Goal: Task Accomplishment & Management: Manage account settings

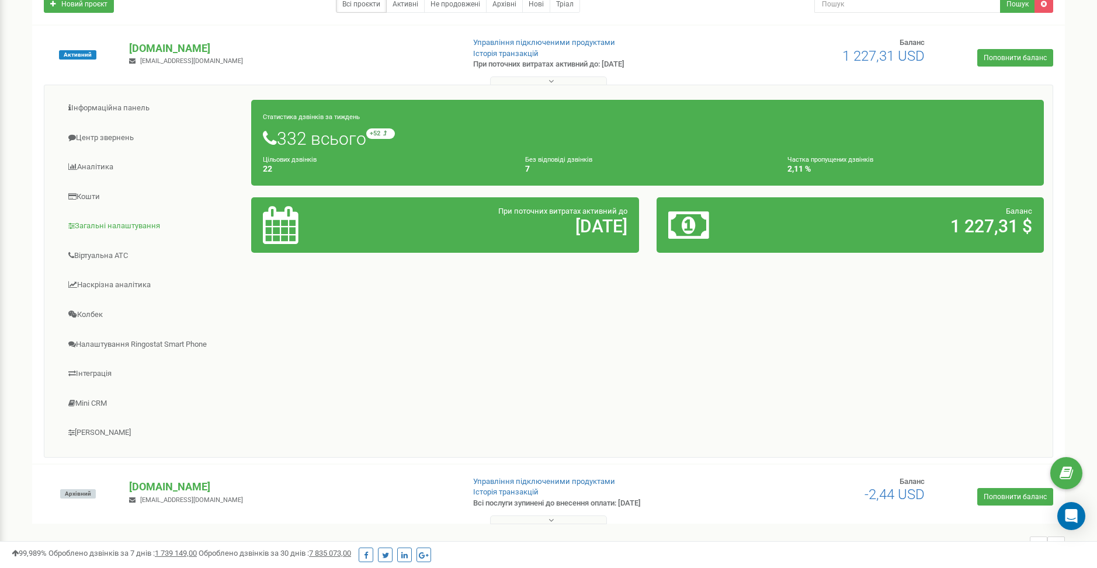
scroll to position [133, 0]
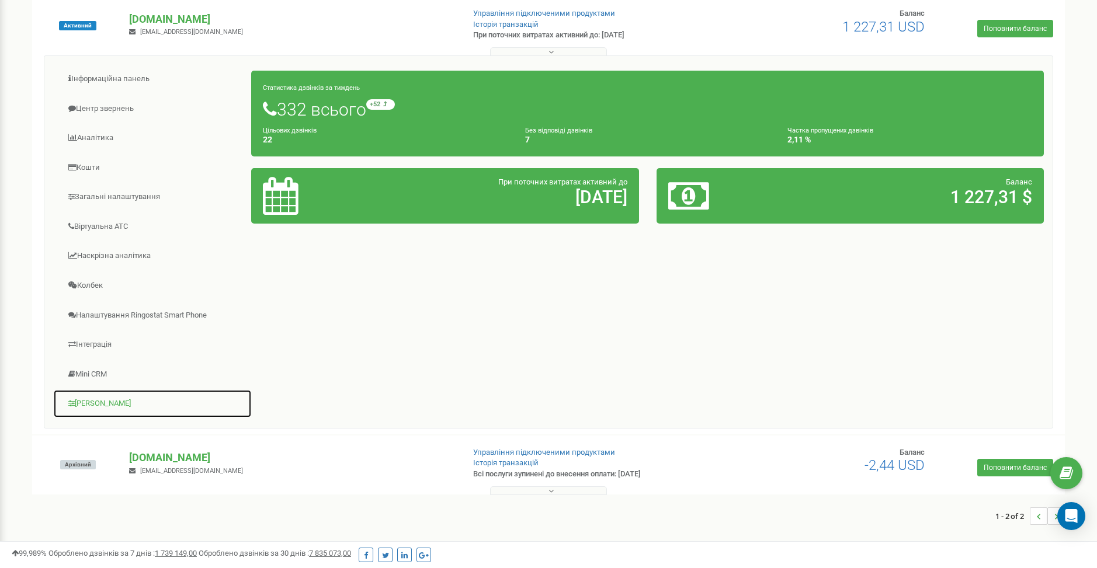
click at [97, 405] on link "[PERSON_NAME]" at bounding box center [152, 404] width 199 height 29
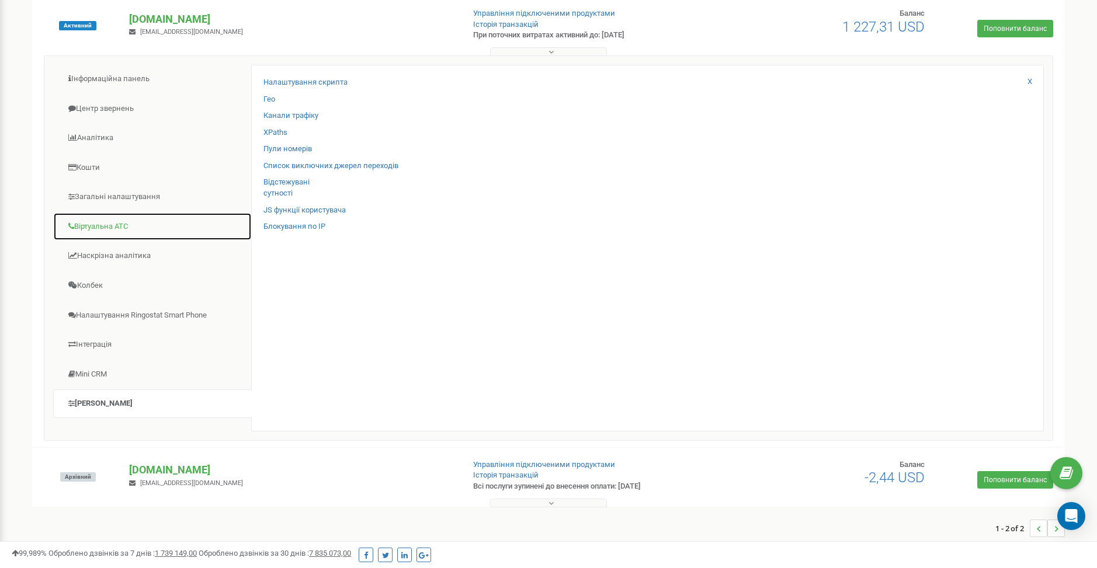
click at [99, 227] on link "Віртуальна АТС" at bounding box center [152, 227] width 199 height 29
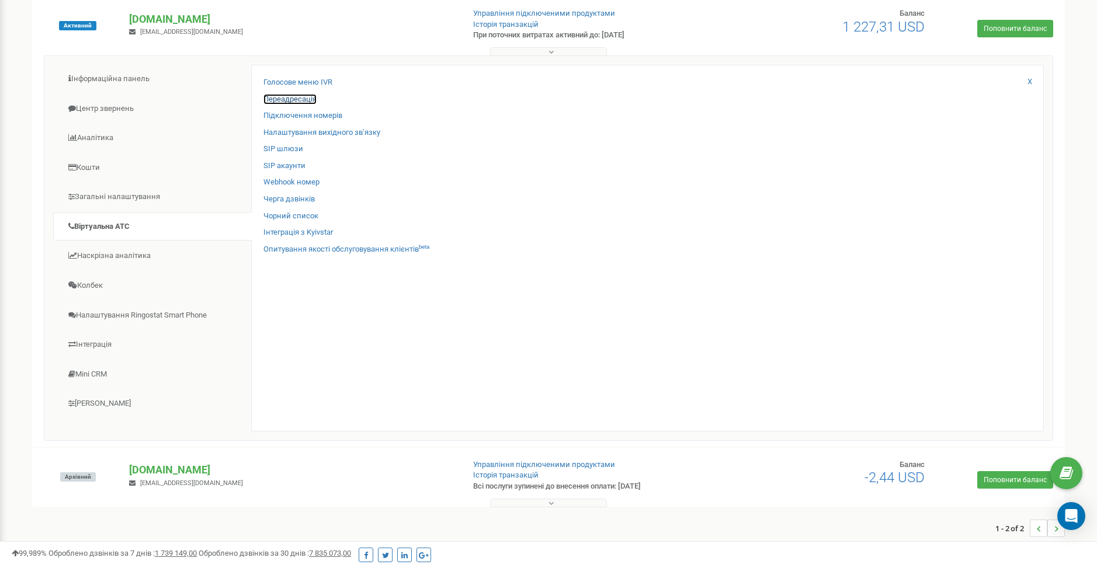
click at [294, 96] on link "Переадресація" at bounding box center [289, 99] width 53 height 11
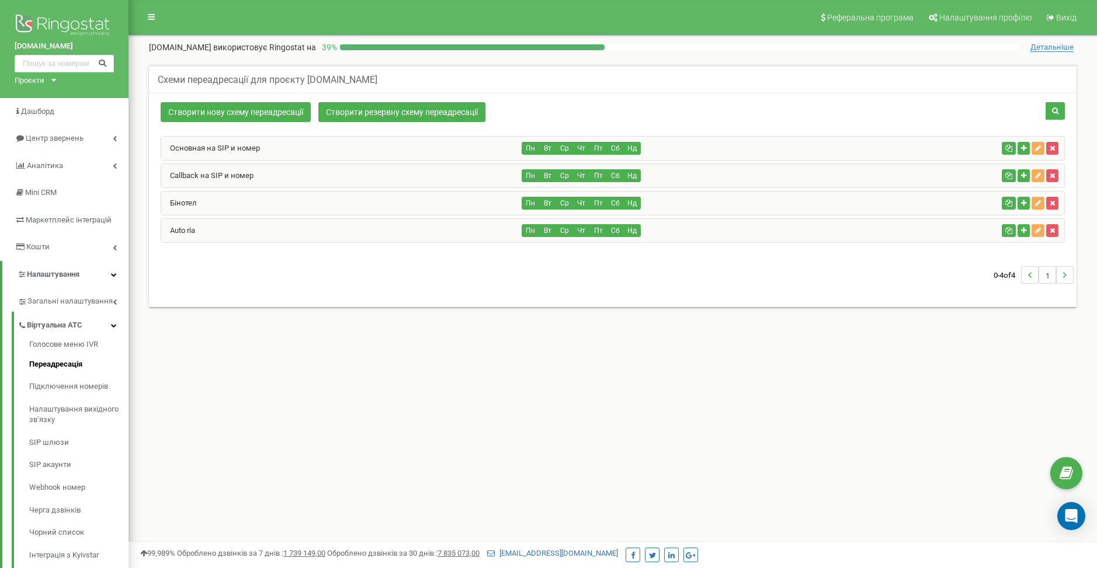
click at [311, 231] on div "Auto ria" at bounding box center [341, 230] width 361 height 23
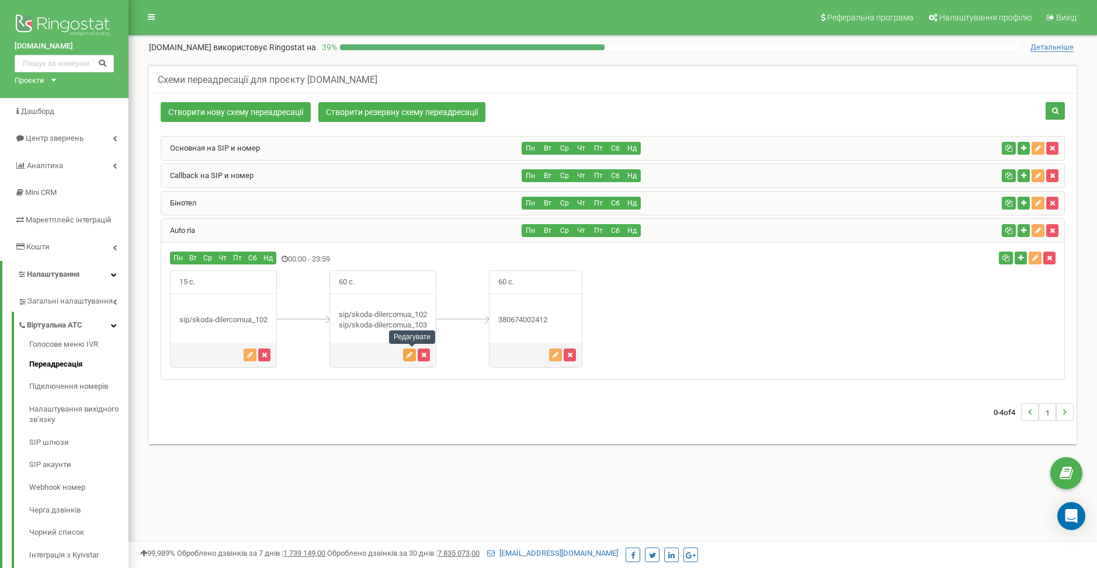
click at [412, 355] on icon "button" at bounding box center [409, 355] width 6 height 7
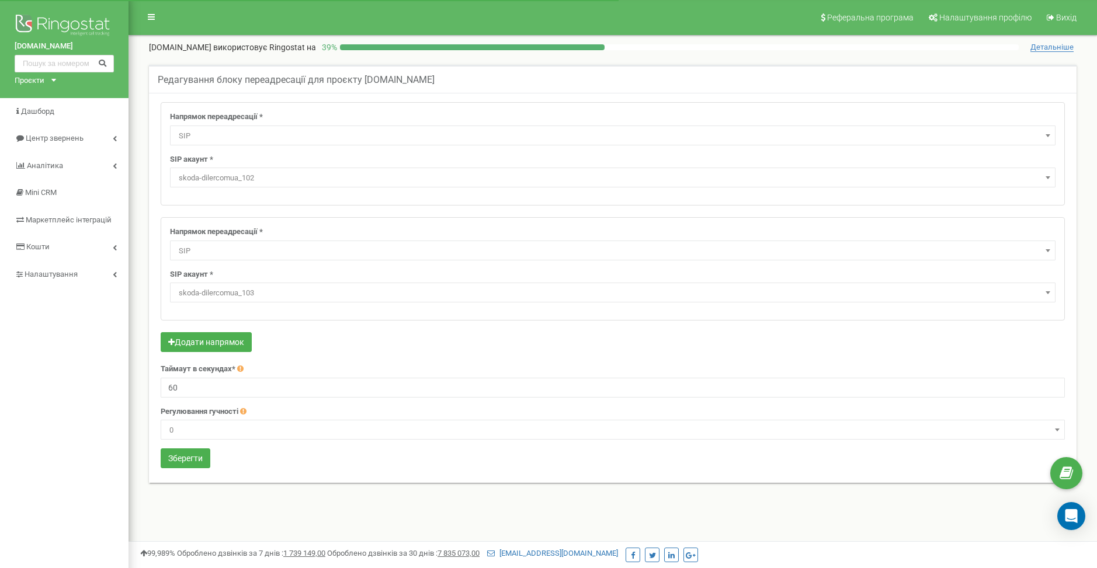
select select "SIP"
select select "skoda-dilercomua_102"
select select "SIP"
select select "skoda-dilercomua_103"
click at [264, 290] on span "skoda-dilercomua_103" at bounding box center [612, 293] width 877 height 16
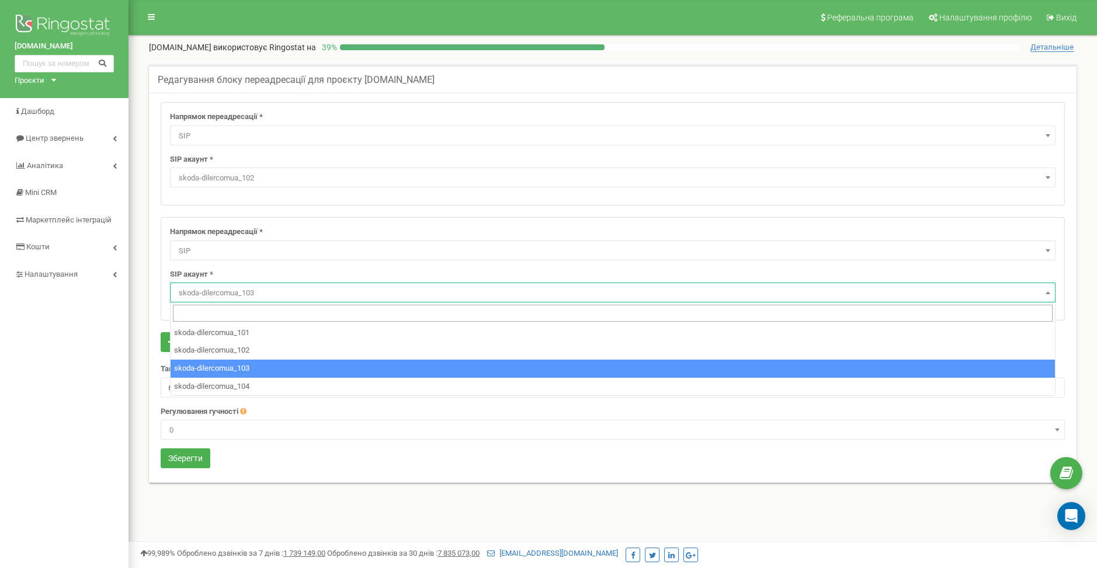
click at [264, 290] on span "skoda-dilercomua_103" at bounding box center [612, 293] width 877 height 16
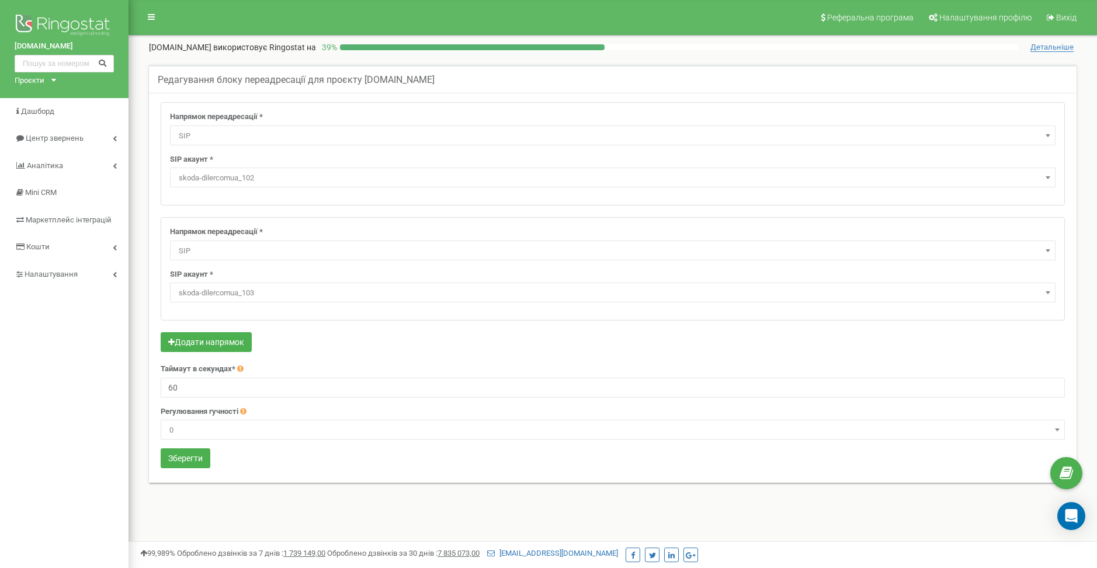
click at [273, 252] on span "SIP" at bounding box center [612, 251] width 877 height 16
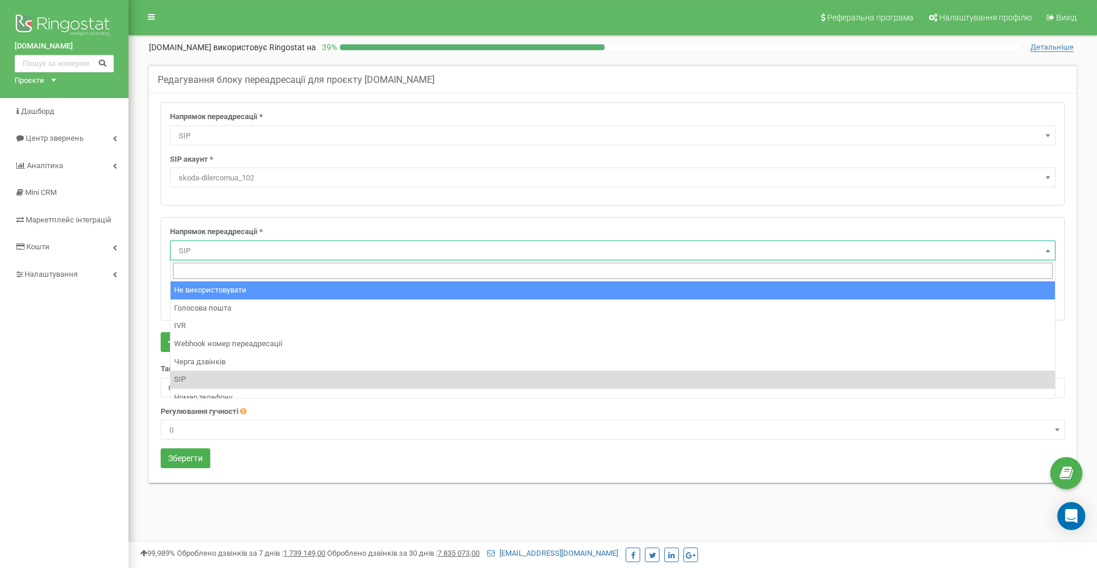
select select "pro"
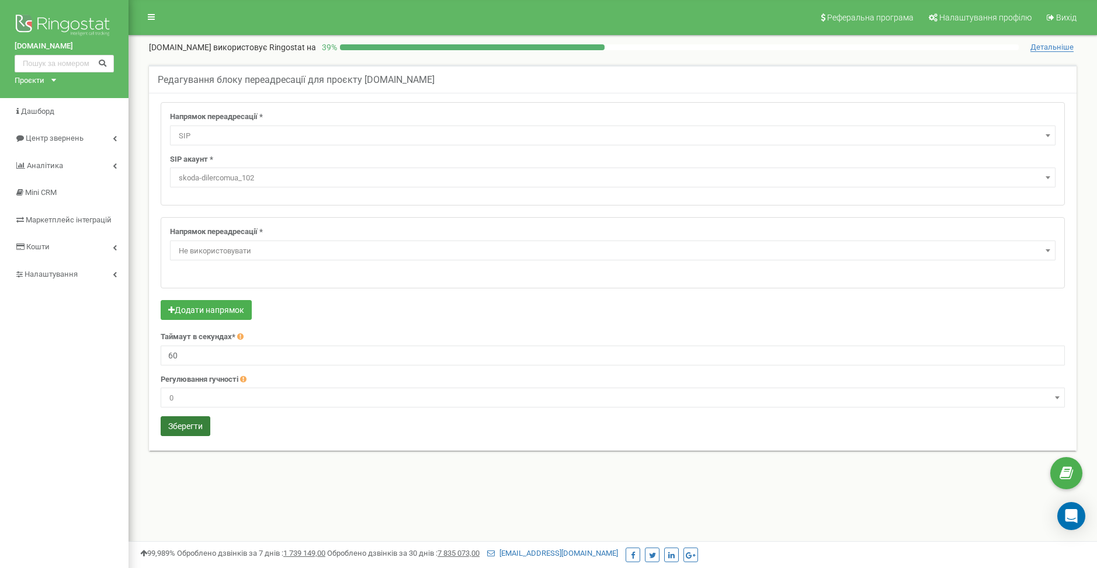
click at [176, 423] on button "Зберегти" at bounding box center [186, 426] width 50 height 20
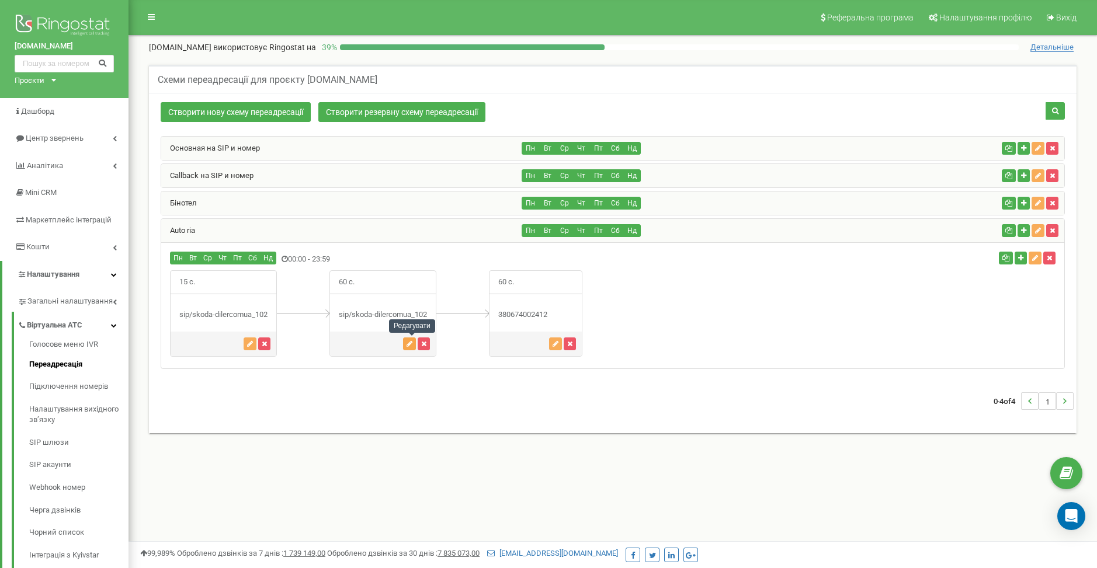
click at [410, 345] on icon "button" at bounding box center [409, 343] width 6 height 7
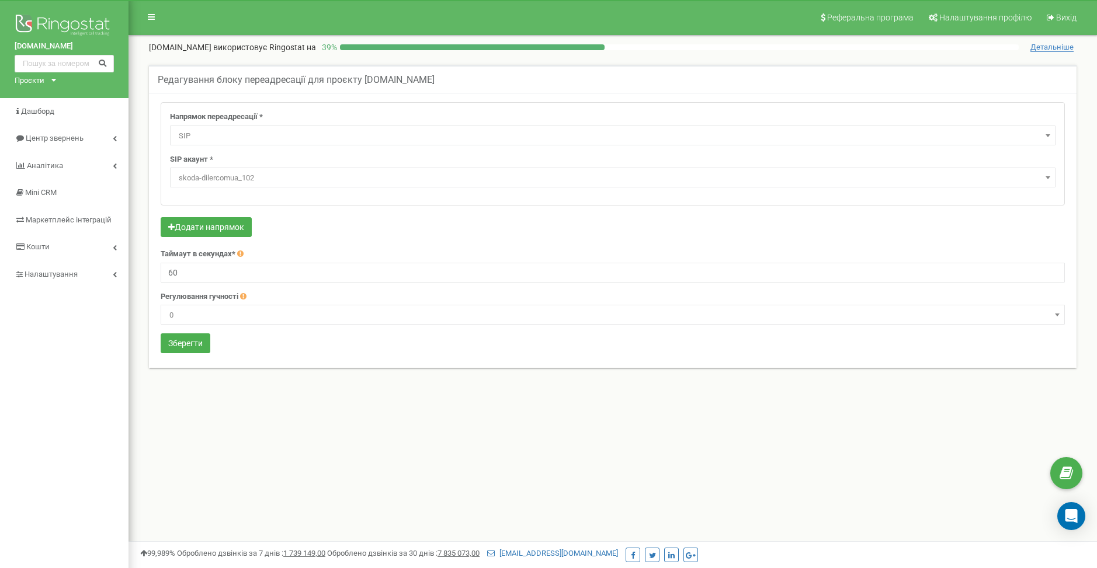
select select "SIP"
click at [281, 174] on span "skoda-dilercomua_102" at bounding box center [612, 178] width 877 height 16
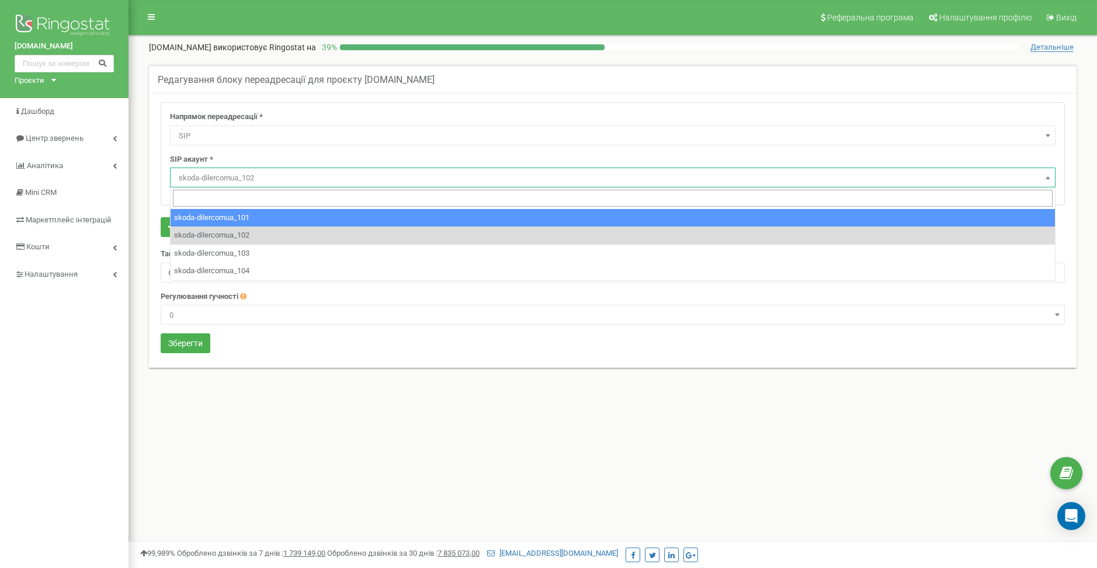
select select "skoda-dilercomua_101"
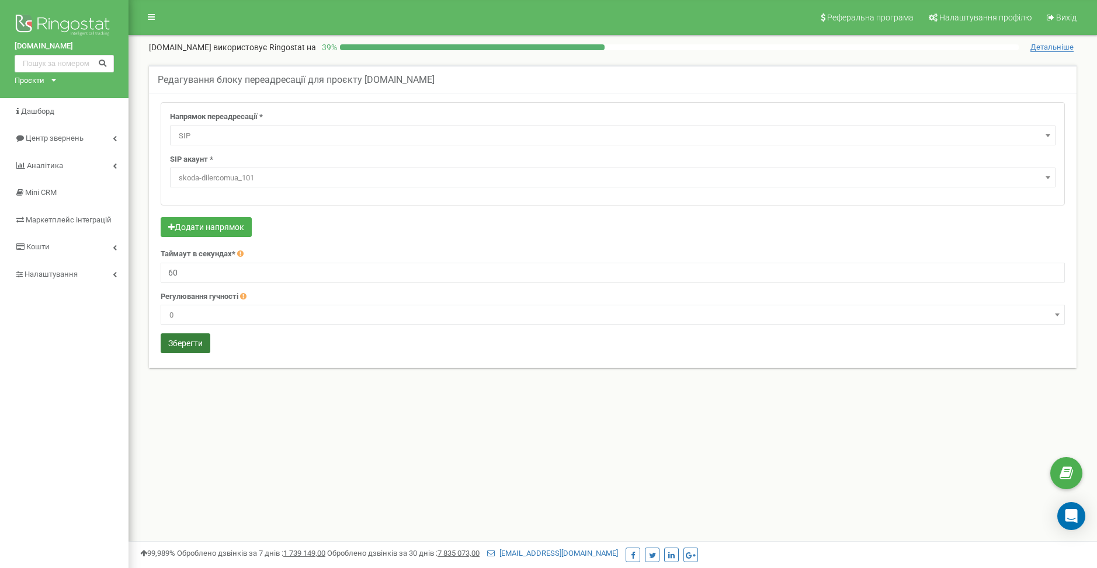
click at [185, 342] on button "Зберегти" at bounding box center [186, 343] width 50 height 20
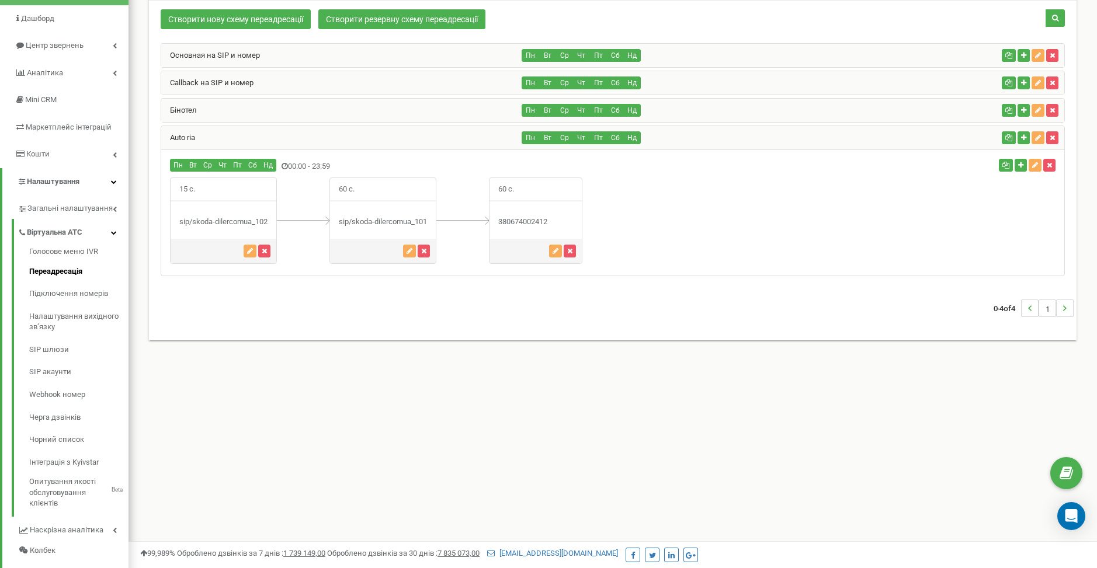
scroll to position [64, 0]
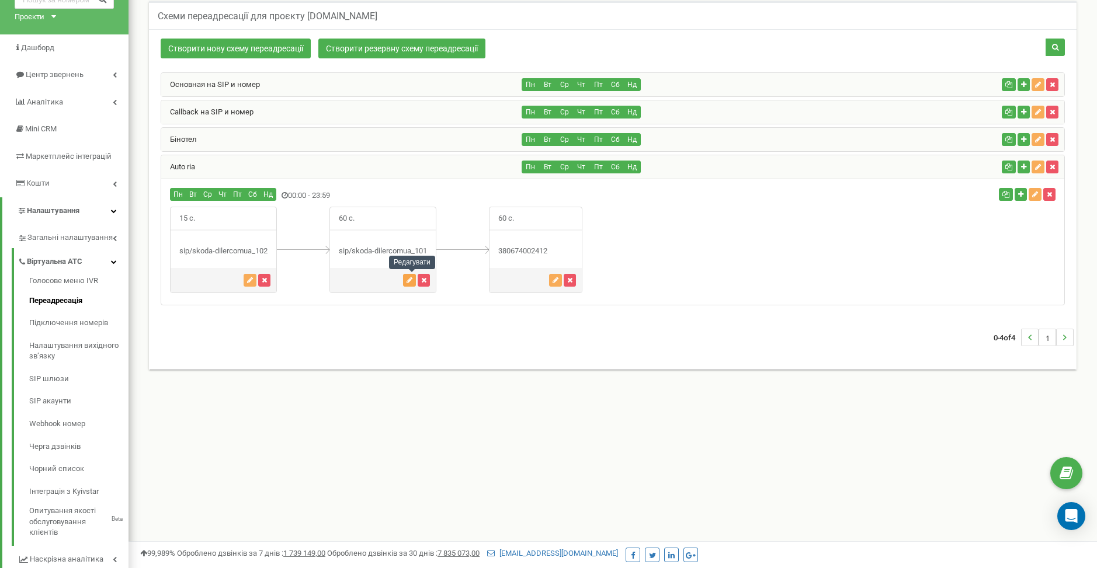
click at [407, 283] on button "button" at bounding box center [409, 280] width 13 height 13
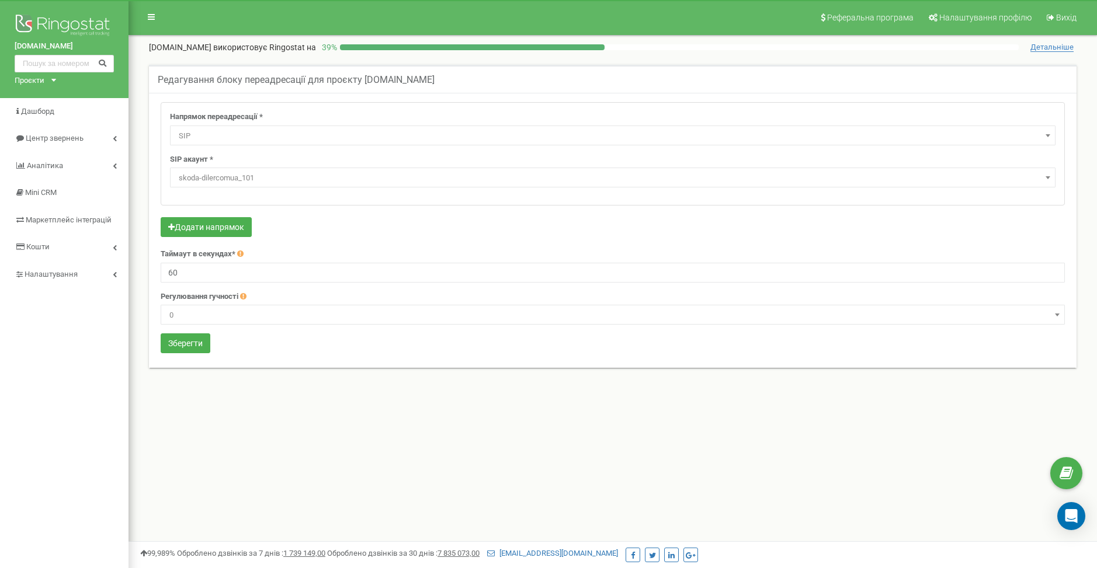
select select "SIP"
click at [218, 227] on button "Додати напрямок" at bounding box center [206, 227] width 91 height 20
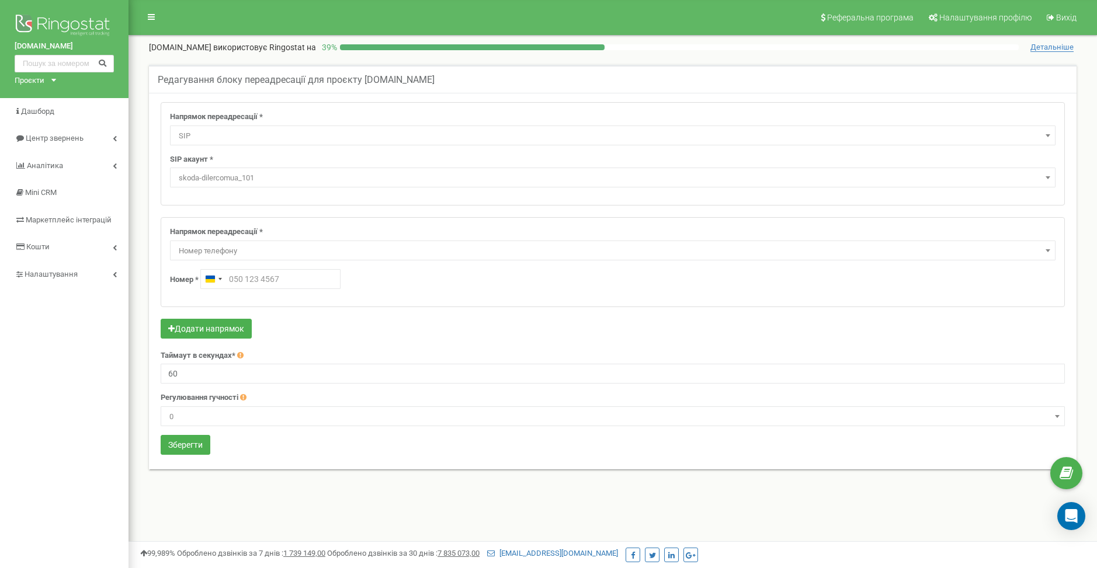
click at [227, 249] on span "Номер телефону" at bounding box center [612, 251] width 877 height 16
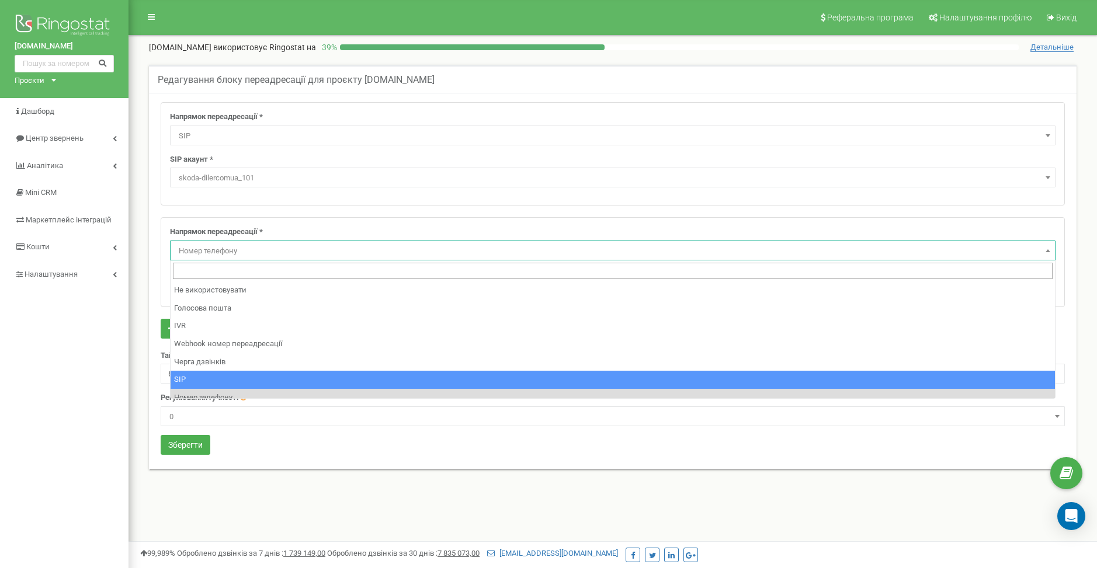
select select "SIP"
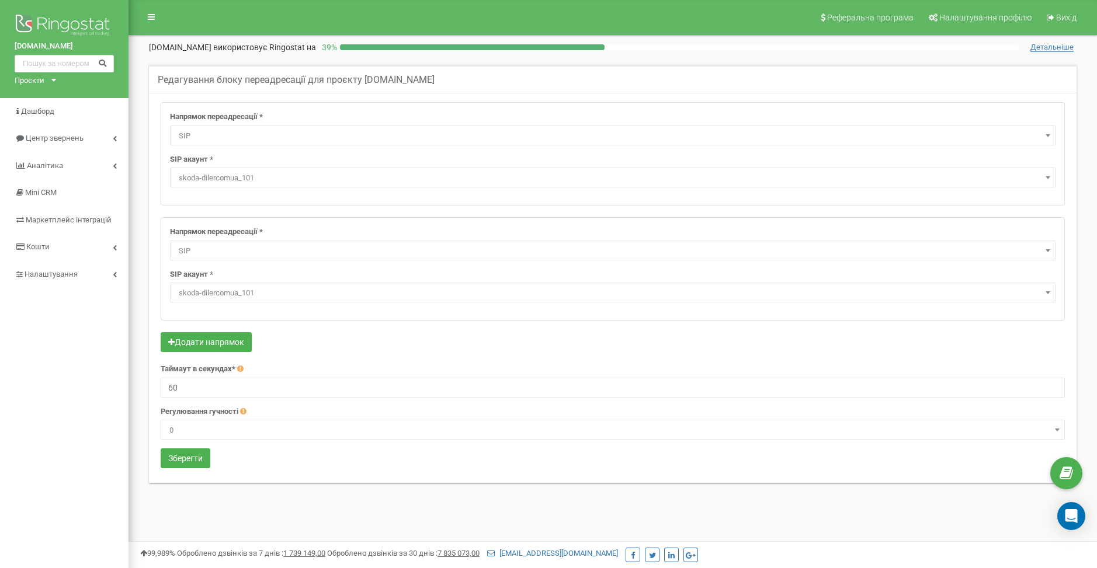
click at [222, 290] on span "skoda-dilercomua_101" at bounding box center [612, 293] width 877 height 16
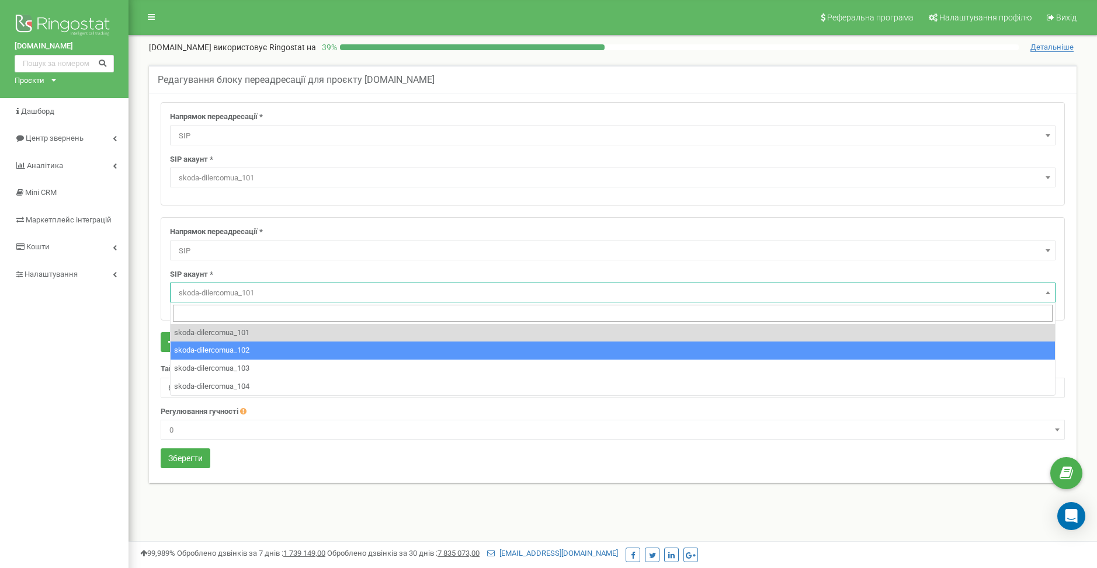
select select "skoda-dilercomua_102"
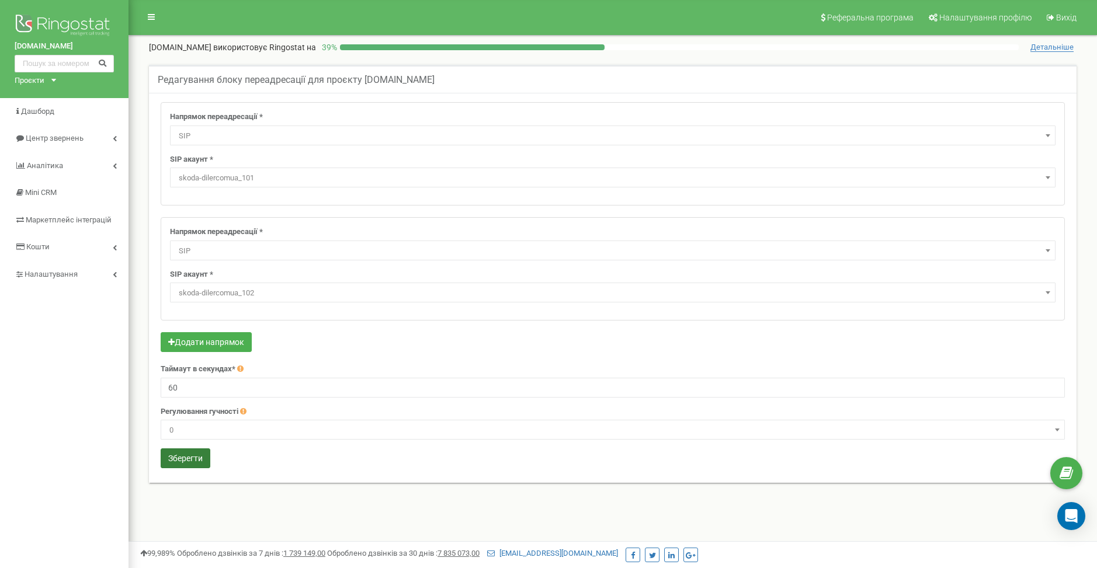
click at [185, 461] on button "Зберегти" at bounding box center [186, 459] width 50 height 20
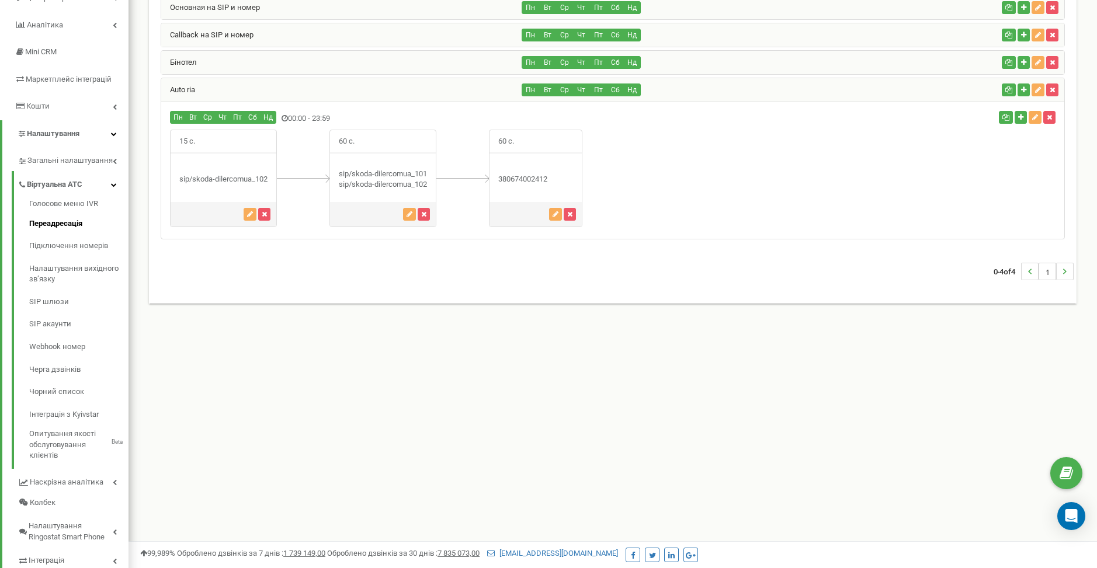
scroll to position [107, 0]
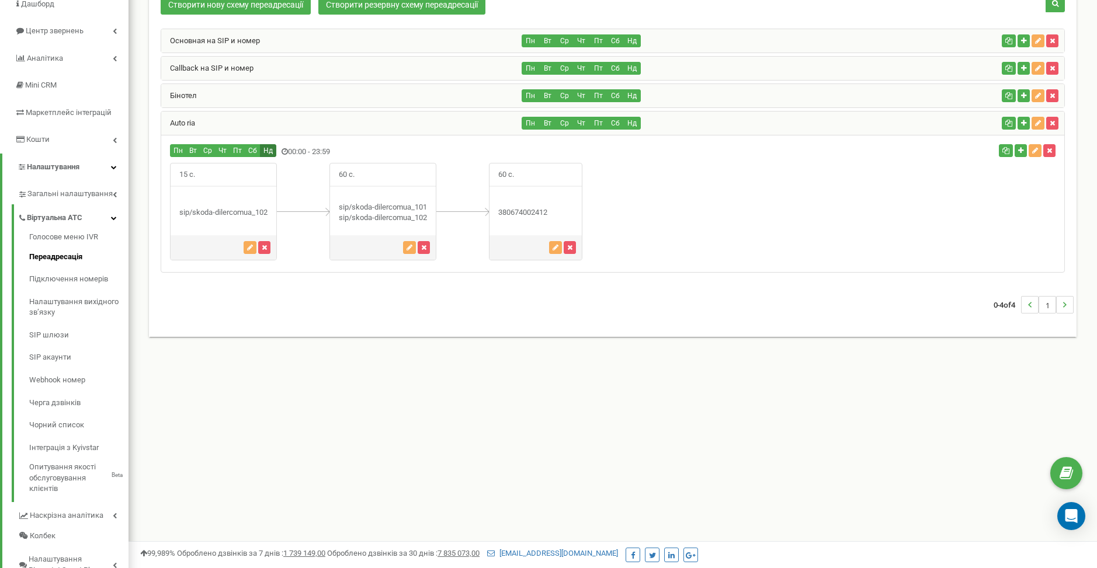
click at [269, 148] on button "Нд" at bounding box center [268, 150] width 16 height 13
click at [370, 150] on div "Пн Вт Ср" at bounding box center [462, 152] width 602 height 16
click at [1036, 150] on icon "button" at bounding box center [1035, 150] width 6 height 7
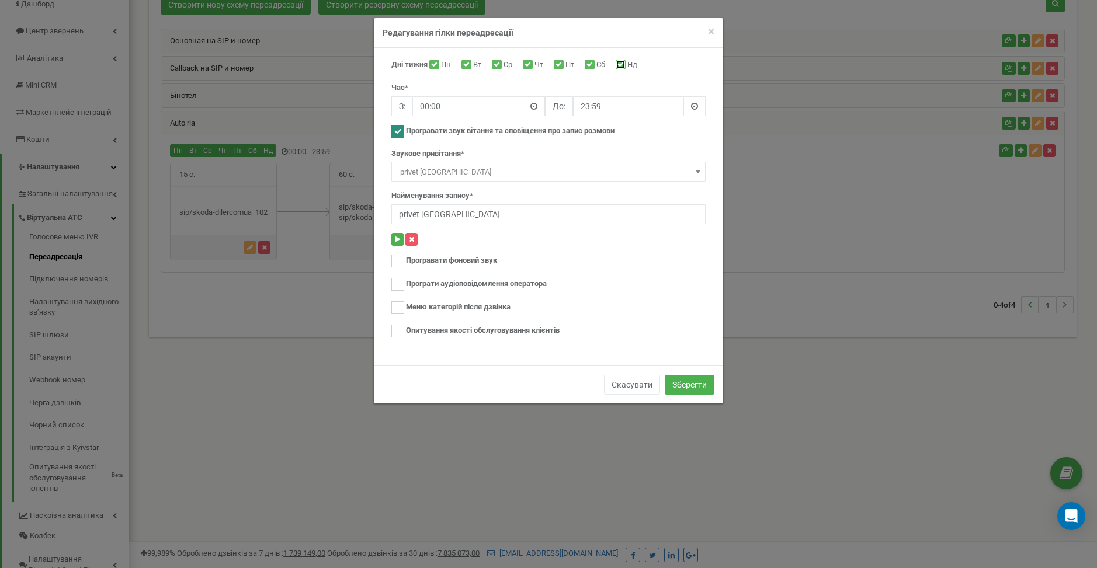
click at [623, 64] on input "Нд" at bounding box center [620, 66] width 8 height 8
checkbox input "false"
click at [469, 104] on input "00:00" at bounding box center [467, 106] width 111 height 20
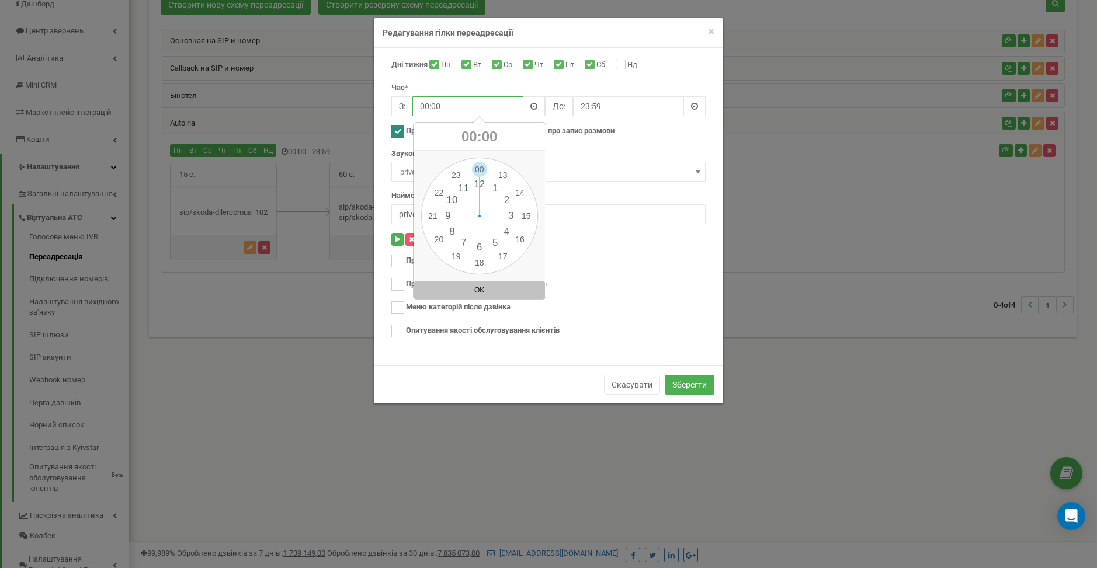
click at [428, 105] on input "00:00" at bounding box center [467, 106] width 111 height 20
type input "09:00"
click at [620, 103] on input "23:59" at bounding box center [628, 106] width 111 height 20
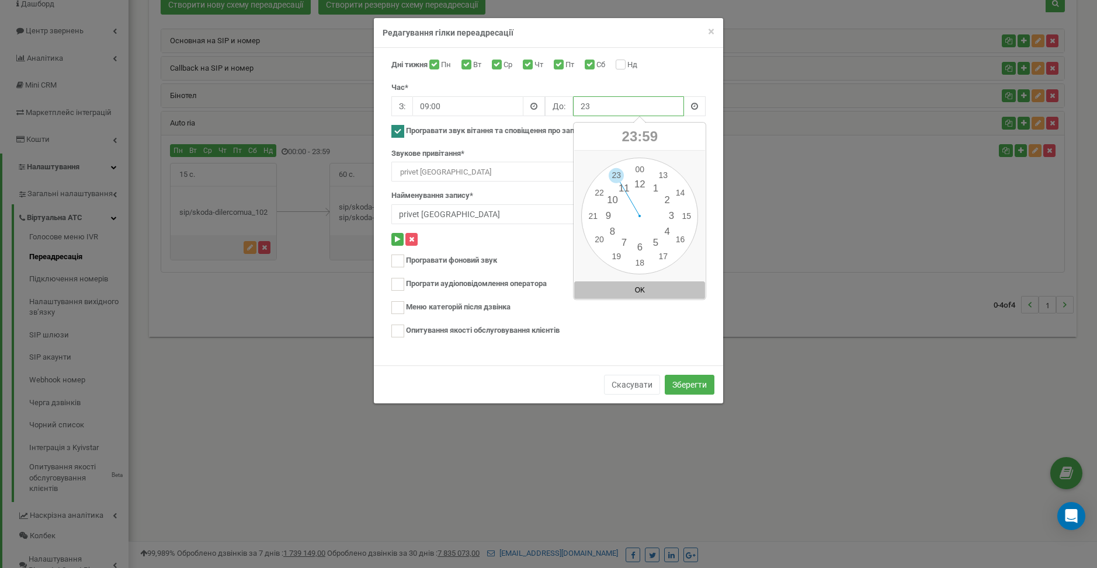
type input "2"
drag, startPoint x: 616, startPoint y: 173, endPoint x: 641, endPoint y: 257, distance: 87.6
click at [641, 257] on div "00 1 2 3 4 5 6 7 8 9 10 11 12 13 14 15 16 17 18 19 20 21 22 23 00 05 10 15 20 2…" at bounding box center [639, 216] width 117 height 117
click at [640, 166] on div "00 1 2 3 4 5 6 7 8 9 10 11 12 13 14 15 16 17 18 19 20 21 22 23 00 05 10 15 20 2…" at bounding box center [639, 216] width 117 height 117
click at [628, 132] on span "18" at bounding box center [630, 136] width 16 height 16
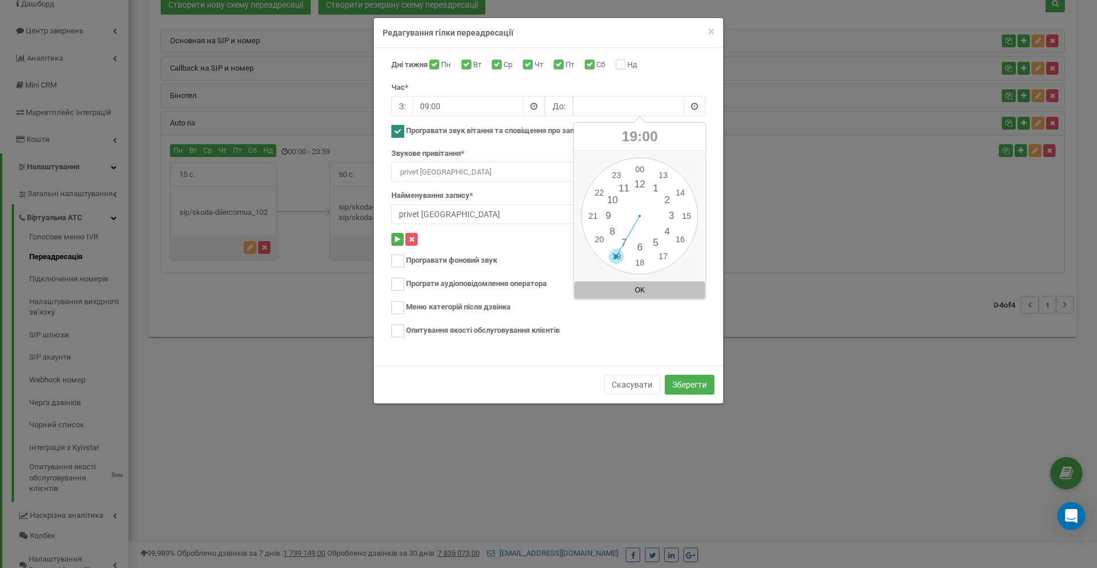
drag, startPoint x: 639, startPoint y: 265, endPoint x: 618, endPoint y: 264, distance: 20.4
click at [618, 264] on div "00 1 2 3 4 5 6 7 8 9 10 11 12 13 14 15 16 17 18 19 20 21 22 23 00 05 10 15 20 2…" at bounding box center [639, 216] width 117 height 117
drag, startPoint x: 640, startPoint y: 169, endPoint x: 641, endPoint y: 268, distance: 99.3
click at [640, 268] on div "00 1 2 3 4 5 6 7 8 9 10 11 12 13 14 15 16 17 18 19 20 21 22 23 00 05 10 15 20 2…" at bounding box center [639, 216] width 117 height 117
click at [642, 289] on button "OK" at bounding box center [639, 290] width 131 height 18
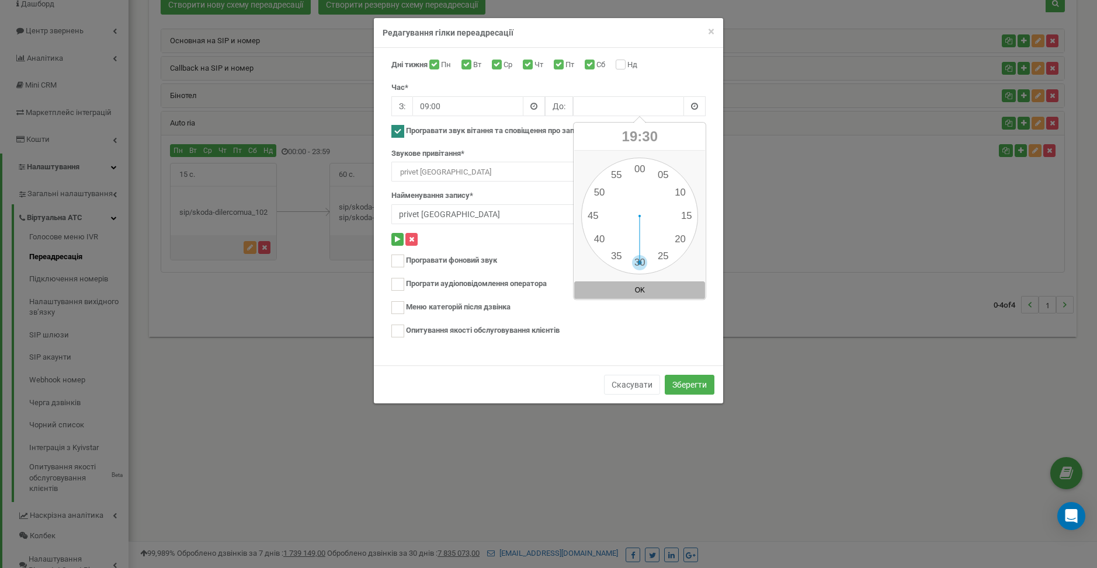
type input "19:30"
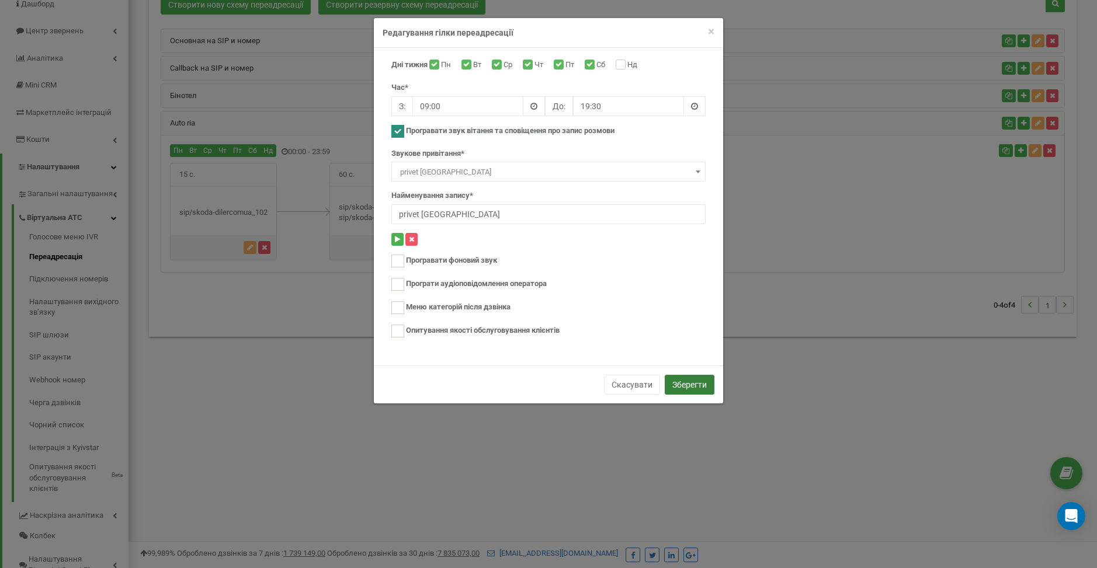
click at [691, 380] on button "Зберегти" at bounding box center [690, 385] width 50 height 20
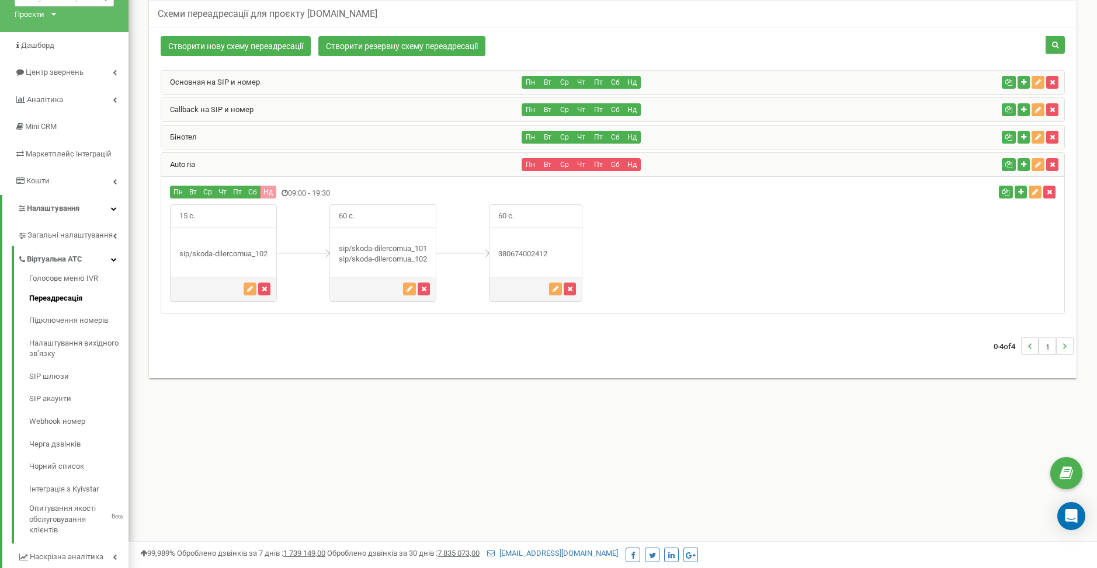
scroll to position [65, 0]
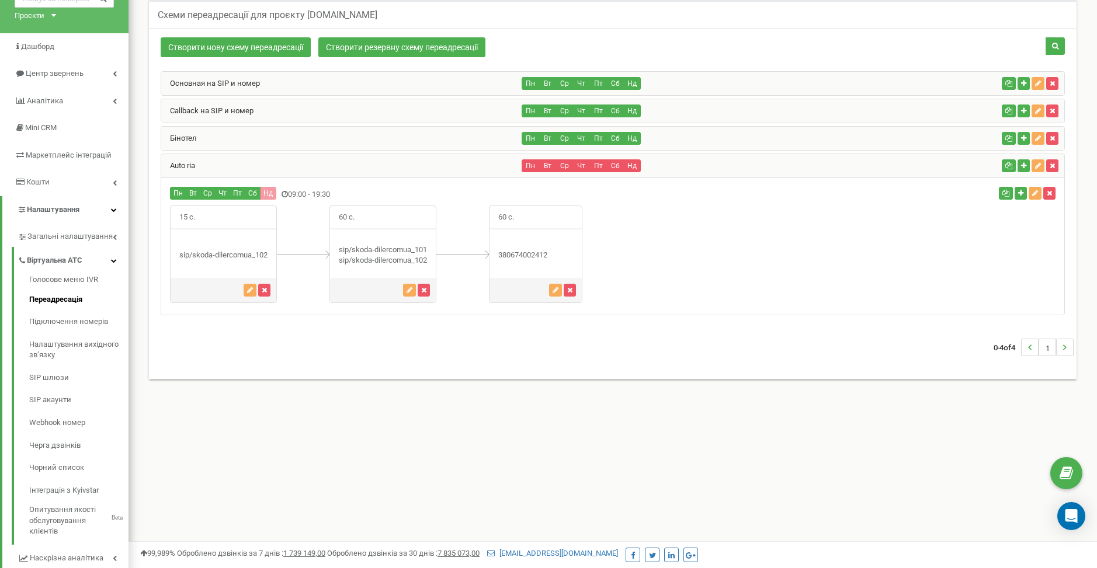
click at [429, 168] on div "Auto ria" at bounding box center [341, 165] width 361 height 23
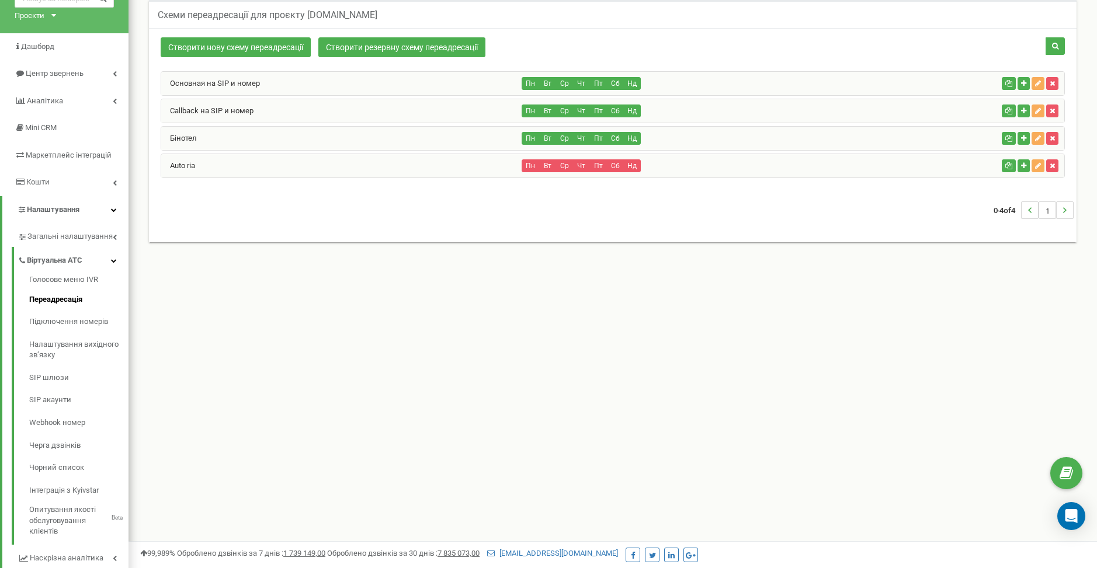
click at [474, 161] on div "Auto ria" at bounding box center [341, 165] width 361 height 23
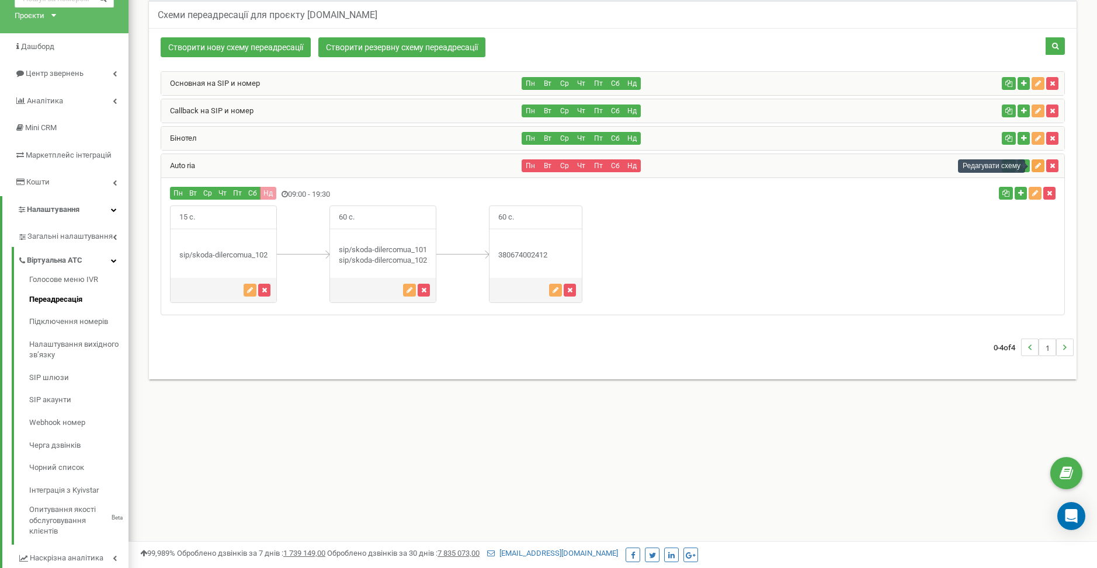
click at [1038, 165] on icon "button" at bounding box center [1038, 165] width 6 height 7
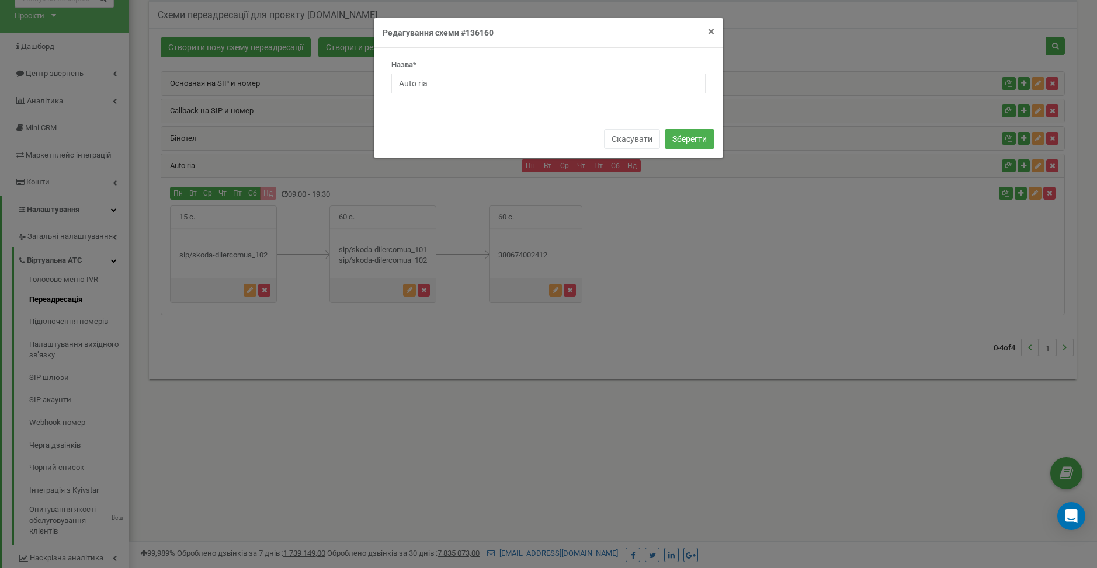
click at [712, 31] on span "×" at bounding box center [711, 32] width 6 height 14
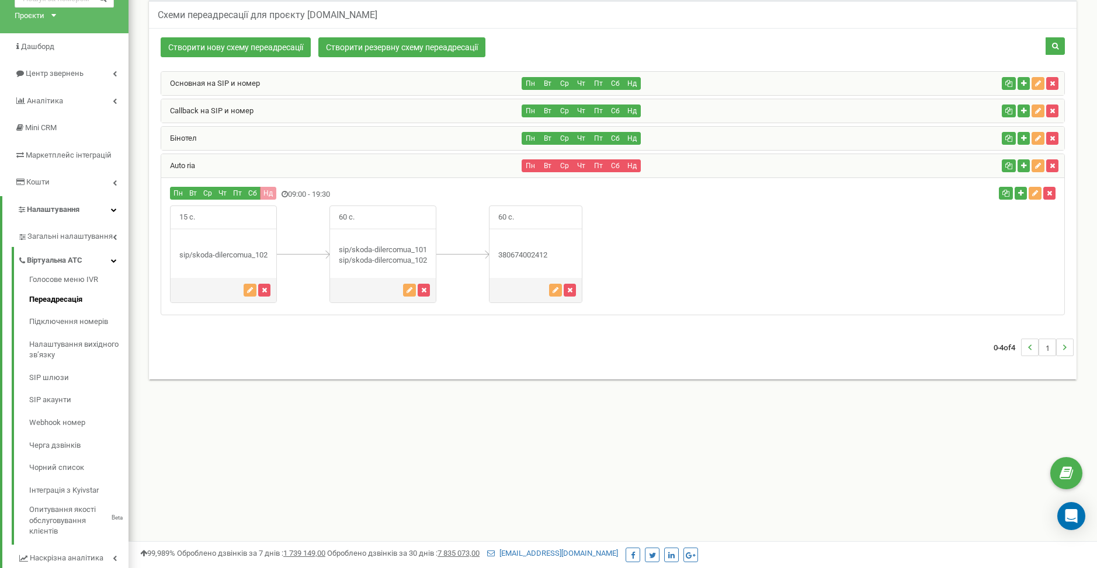
click at [706, 169] on div "Пн Вт Ср Чт Пт Сб Нд" at bounding box center [759, 165] width 475 height 13
click at [698, 162] on div "Пн Вт Ср Чт Пт Сб Нд" at bounding box center [759, 165] width 475 height 13
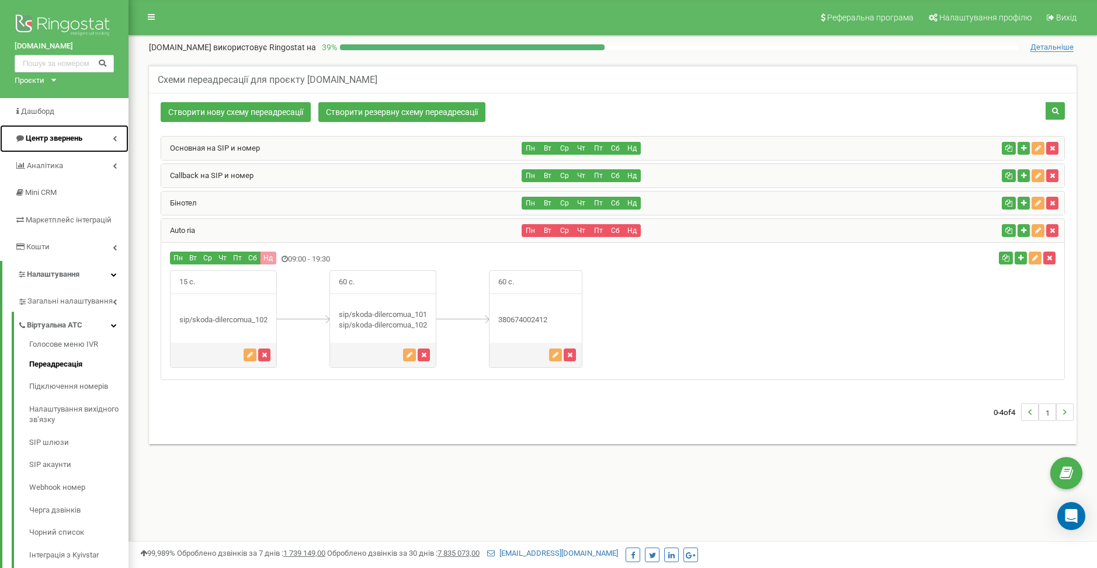
click at [55, 137] on span "Центр звернень" at bounding box center [54, 138] width 57 height 9
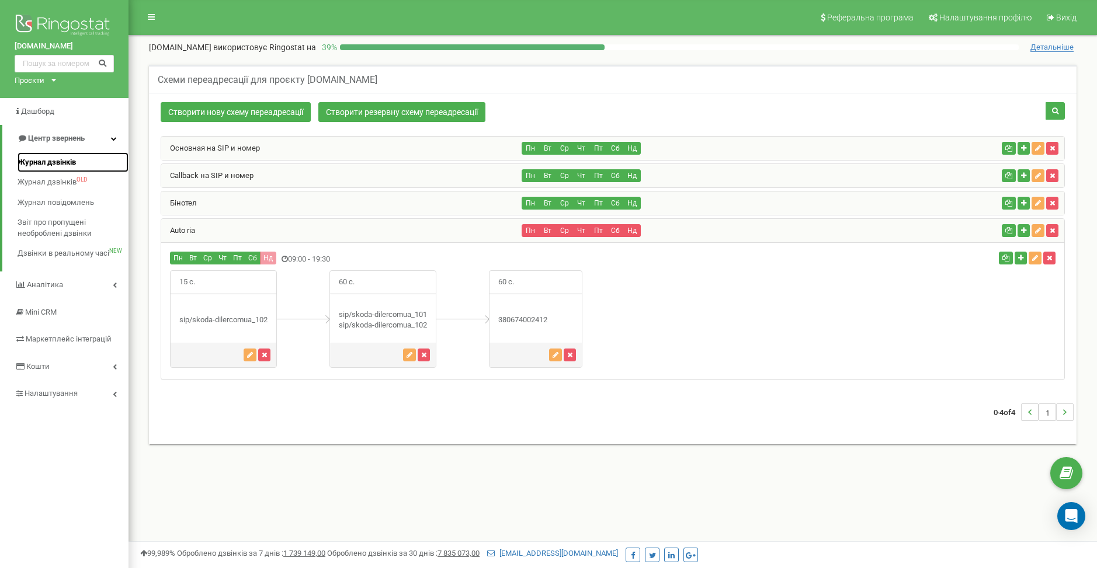
click at [55, 162] on span "Журнал дзвінків" at bounding box center [47, 162] width 58 height 11
